Goal: Task Accomplishment & Management: Use online tool/utility

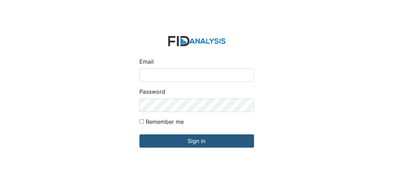
click at [151, 80] on input "Email" at bounding box center [196, 74] width 115 height 13
type input "[EMAIL_ADDRESS][DOMAIN_NAME]"
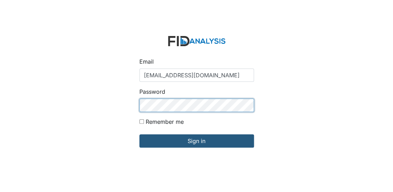
click at [139, 134] on input "Sign in" at bounding box center [196, 140] width 115 height 13
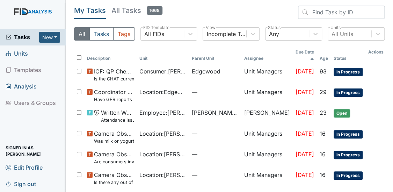
click at [23, 54] on span "Units" at bounding box center [17, 53] width 22 height 11
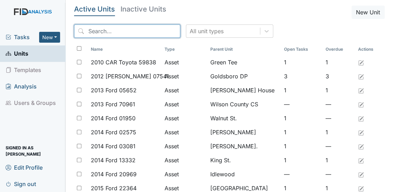
click at [117, 27] on input "search" at bounding box center [127, 30] width 106 height 13
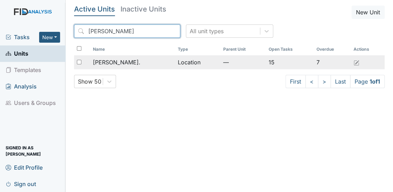
type input "dix"
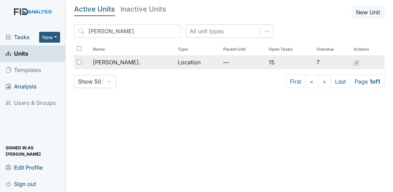
click at [102, 61] on span "Dixon Rd." at bounding box center [116, 62] width 47 height 8
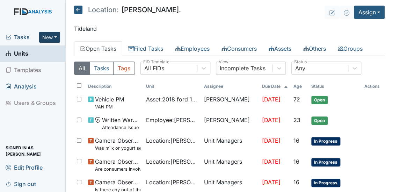
click at [50, 39] on button "New" at bounding box center [49, 37] width 21 height 11
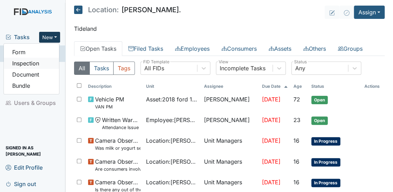
click at [20, 64] on link "Inspection" at bounding box center [31, 63] width 55 height 11
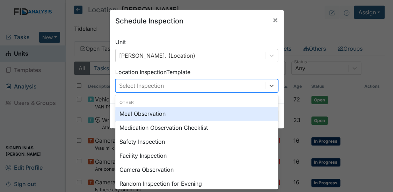
click at [168, 83] on div "Select Inspection" at bounding box center [190, 85] width 149 height 13
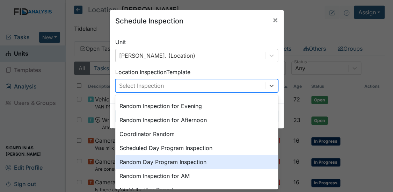
scroll to position [82, 0]
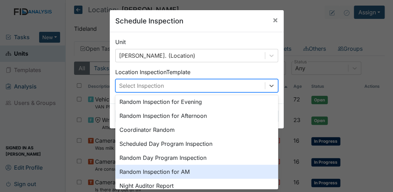
click at [169, 169] on div "Random Inspection for AM" at bounding box center [196, 171] width 163 height 14
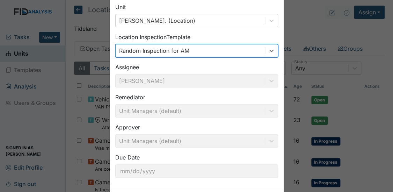
scroll to position [53, 0]
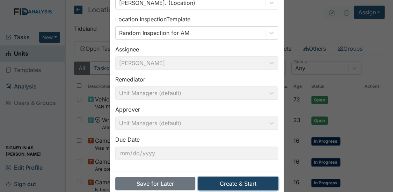
click at [229, 180] on button "Create & Start" at bounding box center [238, 183] width 80 height 13
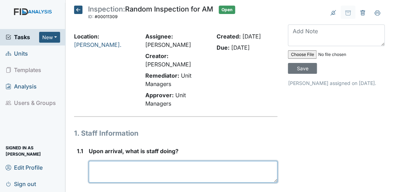
click at [93, 161] on textarea at bounding box center [183, 172] width 189 height 22
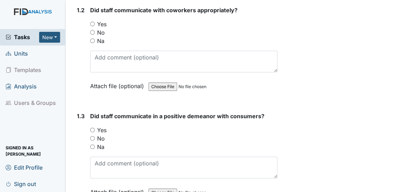
scroll to position [220, 0]
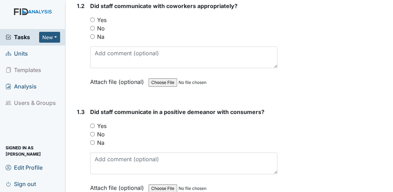
type textarea "Breakfast prep and waking consumers"
click at [91, 19] on input "Yes" at bounding box center [92, 19] width 5 height 5
radio input "true"
click at [92, 125] on input "Yes" at bounding box center [92, 125] width 5 height 5
radio input "true"
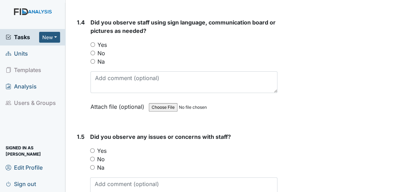
scroll to position [419, 0]
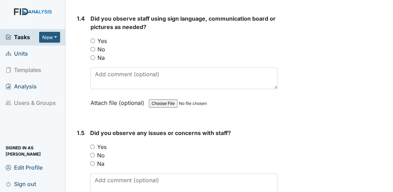
click at [91, 39] on input "Yes" at bounding box center [92, 40] width 5 height 5
radio input "true"
click at [91, 144] on input "Yes" at bounding box center [92, 146] width 5 height 5
radio input "true"
click at [91, 153] on input "No" at bounding box center [92, 155] width 5 height 5
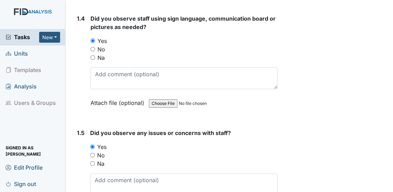
radio input "true"
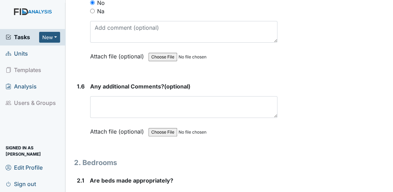
scroll to position [626, 0]
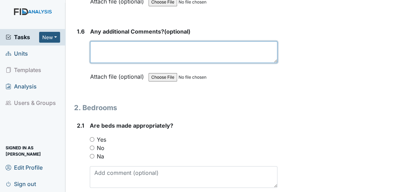
click at [185, 54] on textarea at bounding box center [184, 52] width 188 height 22
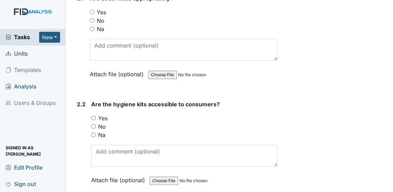
scroll to position [740, 0]
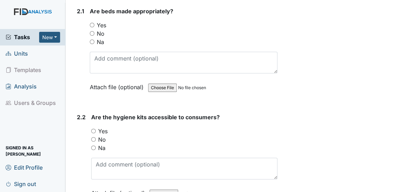
type textarea "NA"
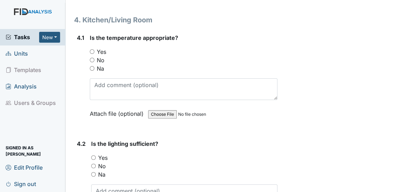
scroll to position [2468, 0]
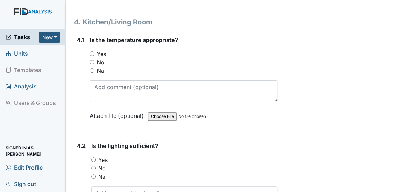
click at [90, 51] on input "Yes" at bounding box center [92, 53] width 5 height 5
radio input "true"
click at [94, 157] on input "Yes" at bounding box center [93, 159] width 5 height 5
radio input "true"
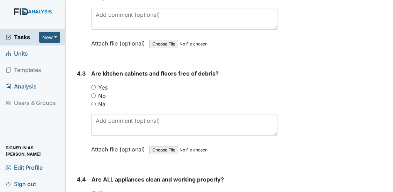
scroll to position [2679, 0]
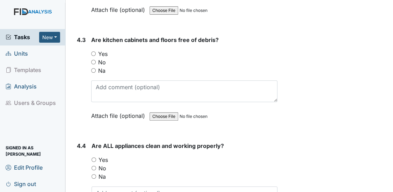
click at [92, 51] on input "Yes" at bounding box center [93, 53] width 5 height 5
radio input "true"
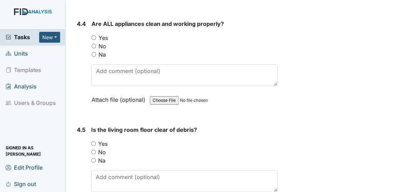
scroll to position [2802, 0]
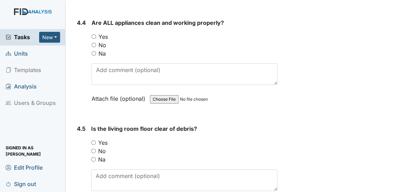
click at [92, 34] on input "Yes" at bounding box center [93, 36] width 5 height 5
radio input "true"
click at [93, 140] on input "Yes" at bounding box center [93, 142] width 5 height 5
radio input "true"
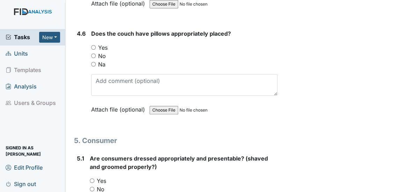
scroll to position [3005, 0]
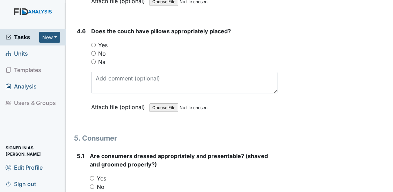
click at [91, 43] on input "Yes" at bounding box center [93, 45] width 5 height 5
radio input "true"
click at [91, 176] on input "Yes" at bounding box center [92, 178] width 5 height 5
radio input "true"
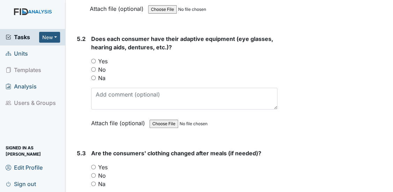
scroll to position [3242, 0]
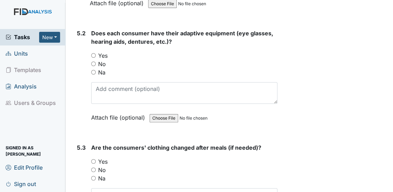
click at [92, 53] on input "Yes" at bounding box center [93, 55] width 5 height 5
radio input "true"
click at [93, 70] on input "Na" at bounding box center [93, 72] width 5 height 5
radio input "true"
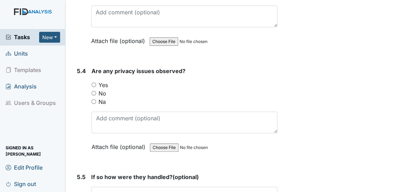
scroll to position [3446, 0]
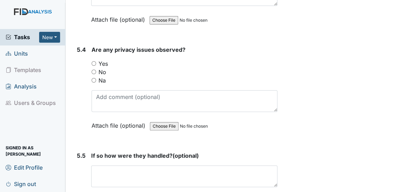
click at [93, 69] on input "No" at bounding box center [93, 71] width 5 height 5
radio input "true"
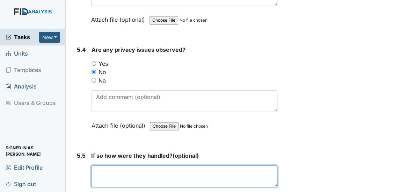
click at [176, 165] on textarea at bounding box center [184, 176] width 186 height 22
type textarea "NA"
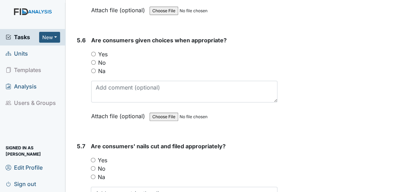
scroll to position [3657, 0]
